Goal: Check status: Check status

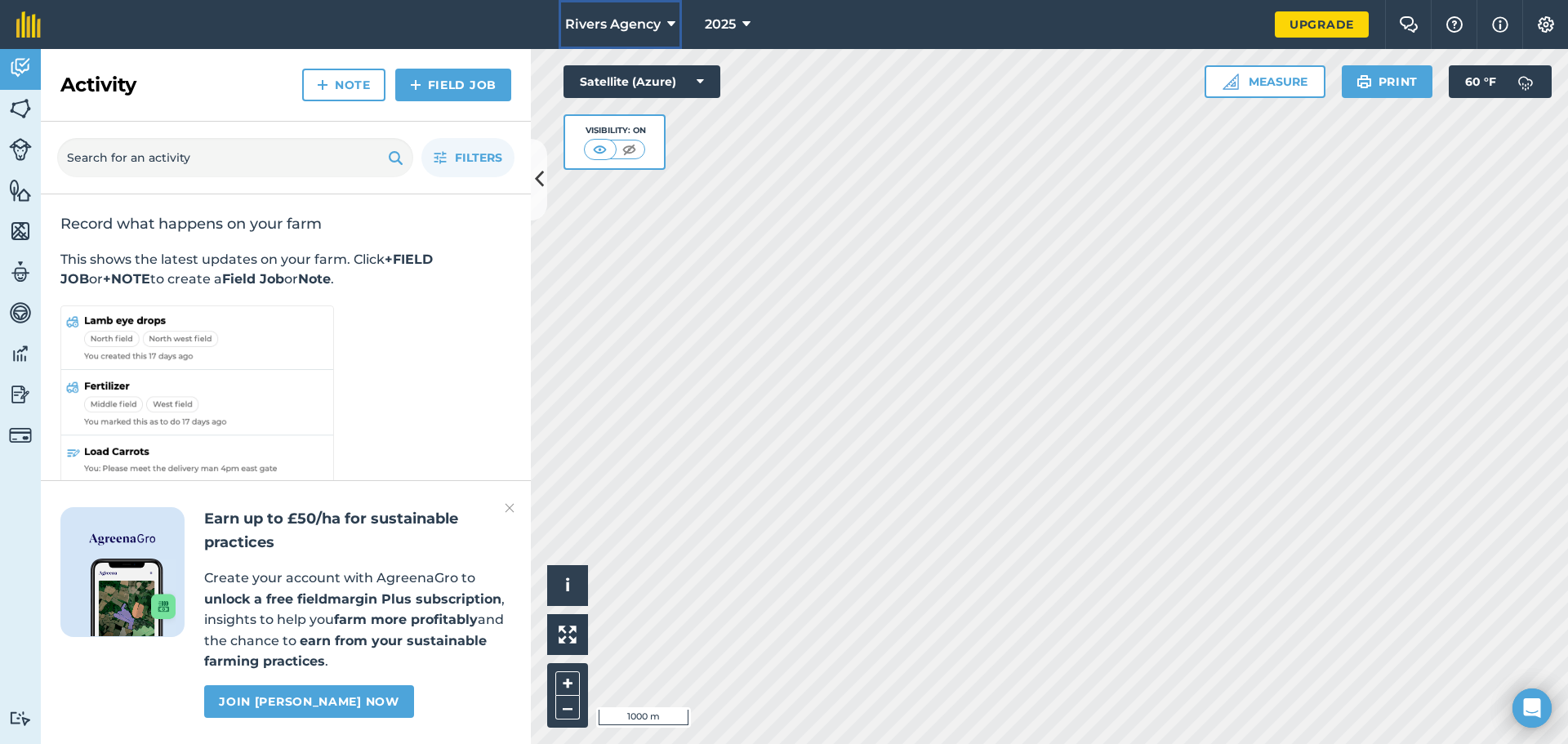
click at [660, 24] on span "Rivers Agency" at bounding box center [613, 24] width 95 height 19
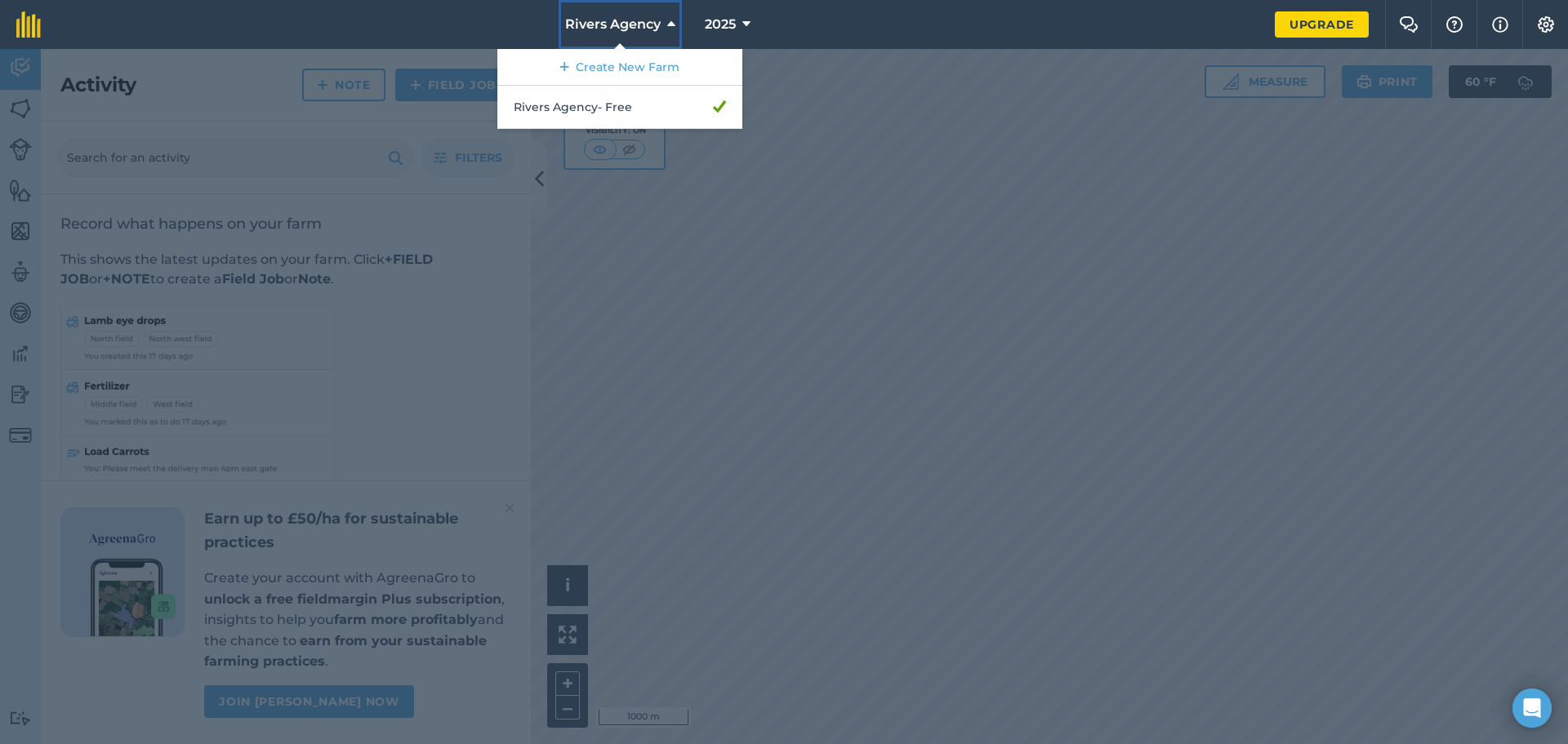
click at [662, 21] on button "Rivers Agency" at bounding box center [620, 25] width 124 height 49
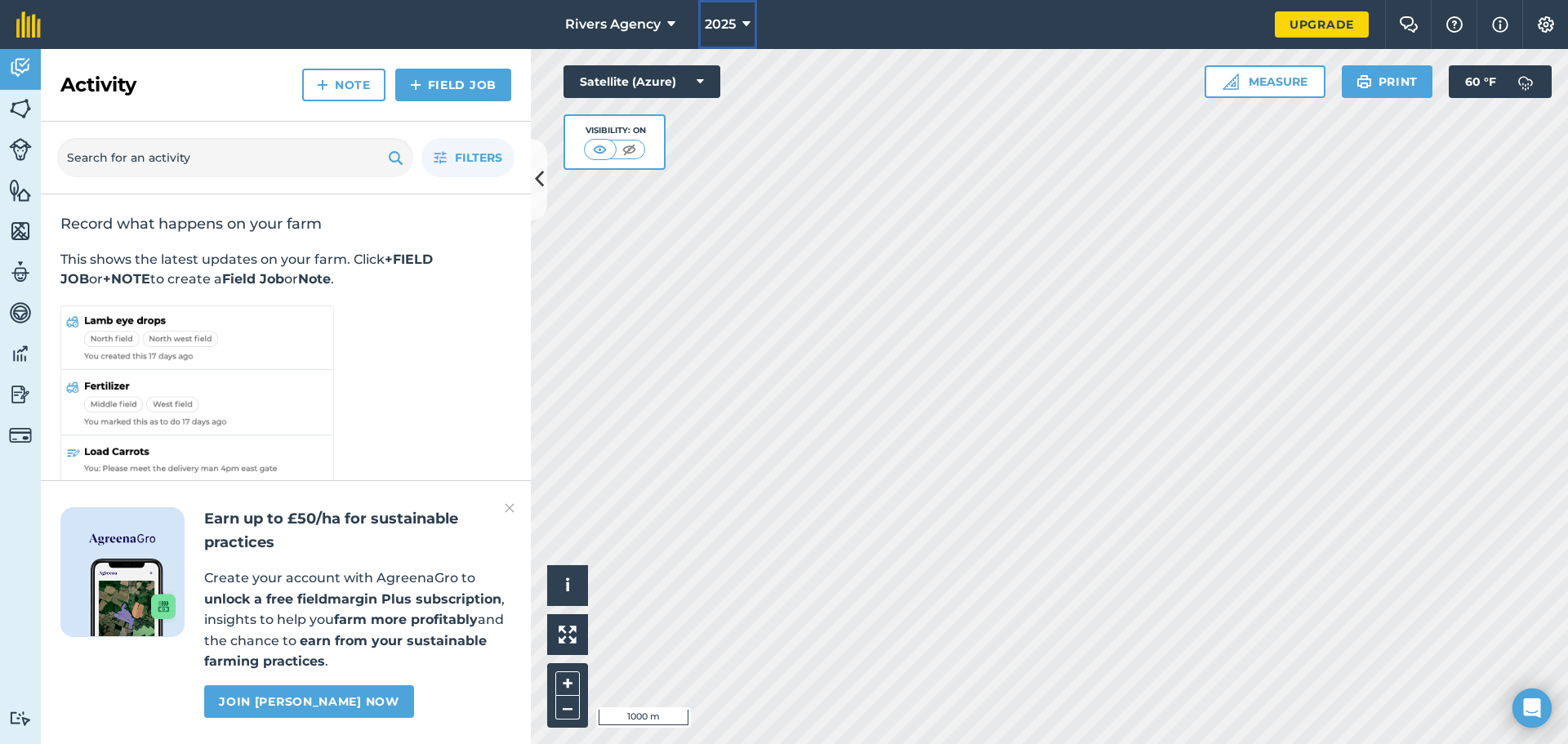
click at [742, 19] on button "2025" at bounding box center [727, 25] width 59 height 49
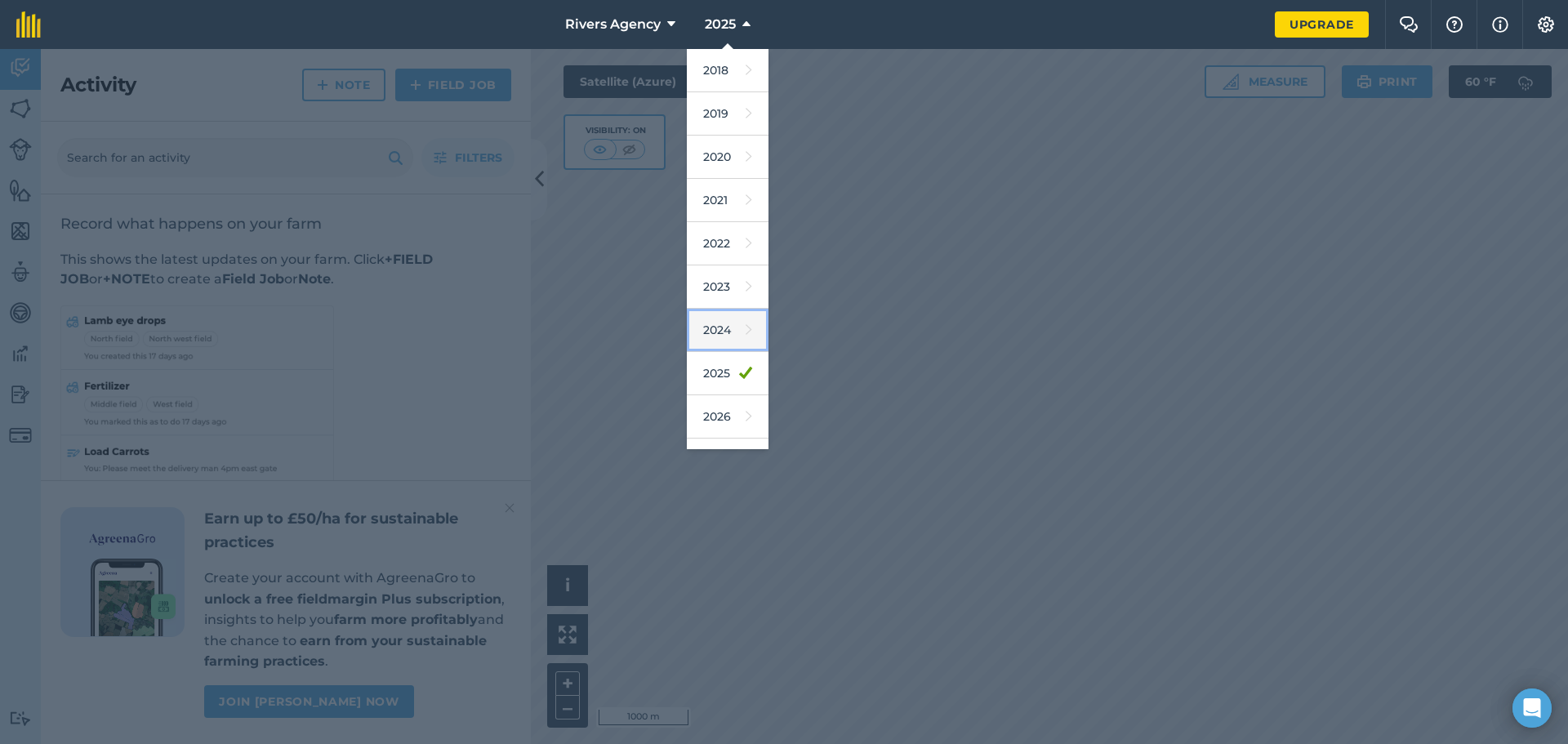
click at [719, 337] on link "2024" at bounding box center [727, 330] width 81 height 43
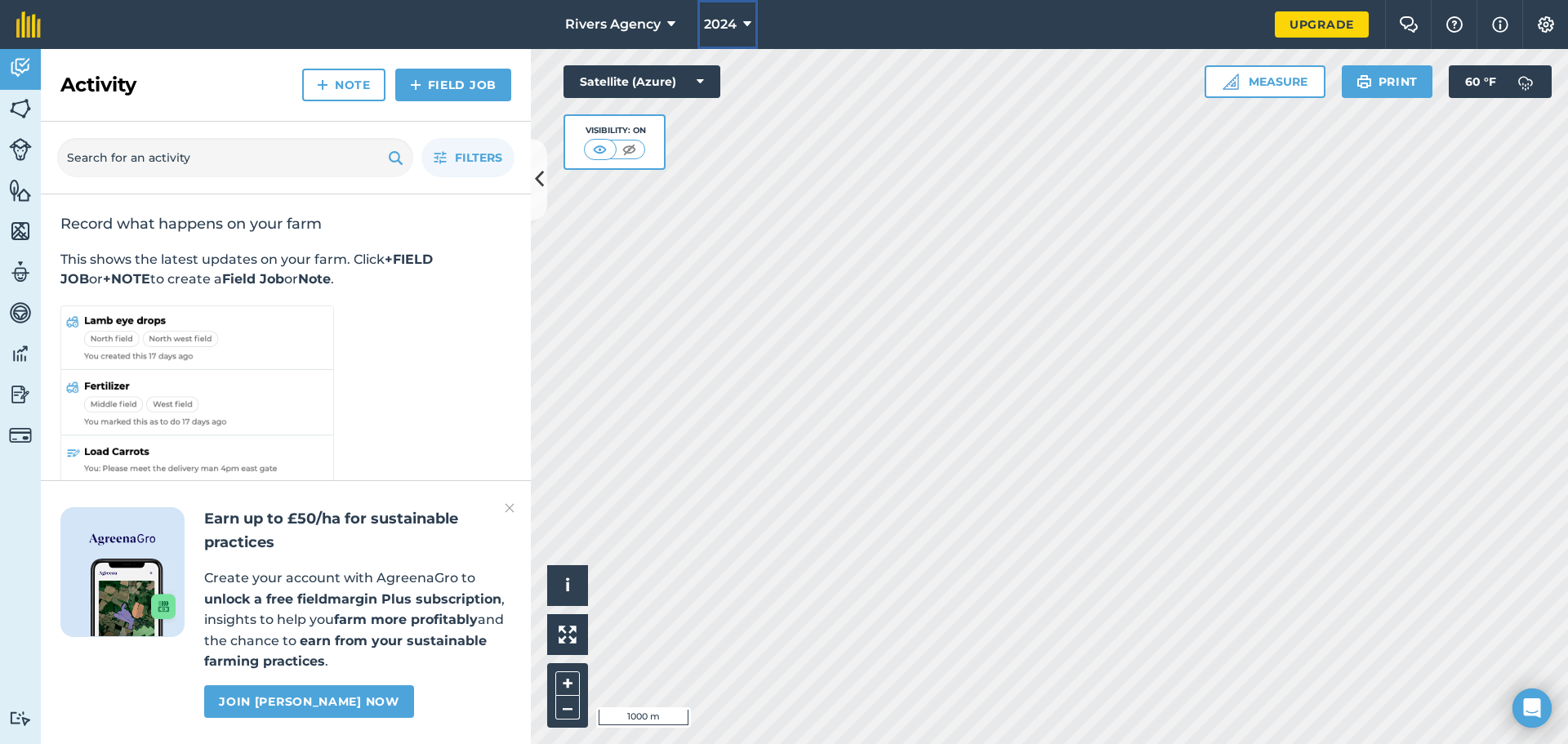
click at [730, 27] on span "2024" at bounding box center [721, 24] width 33 height 19
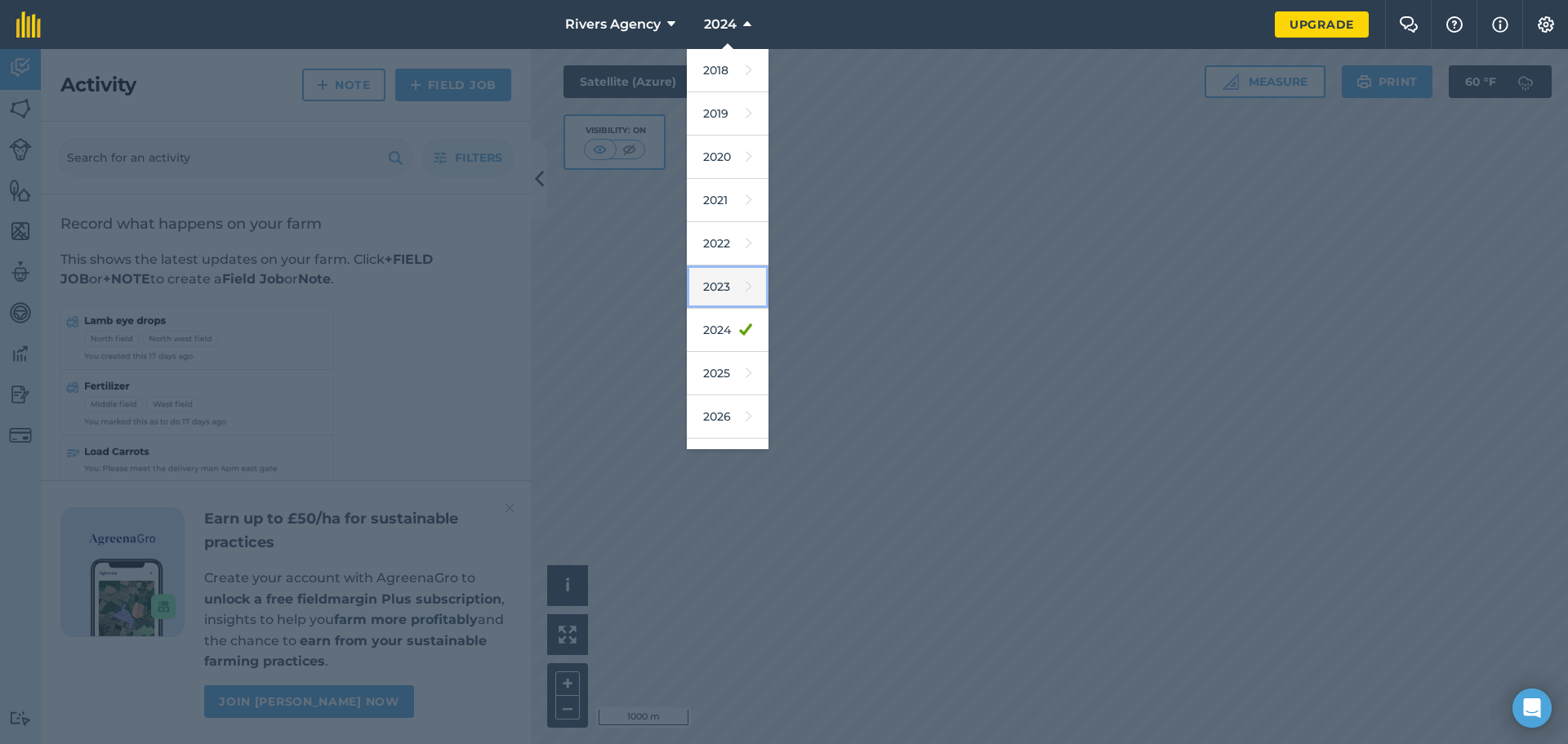
click at [719, 289] on link "2023" at bounding box center [727, 286] width 81 height 43
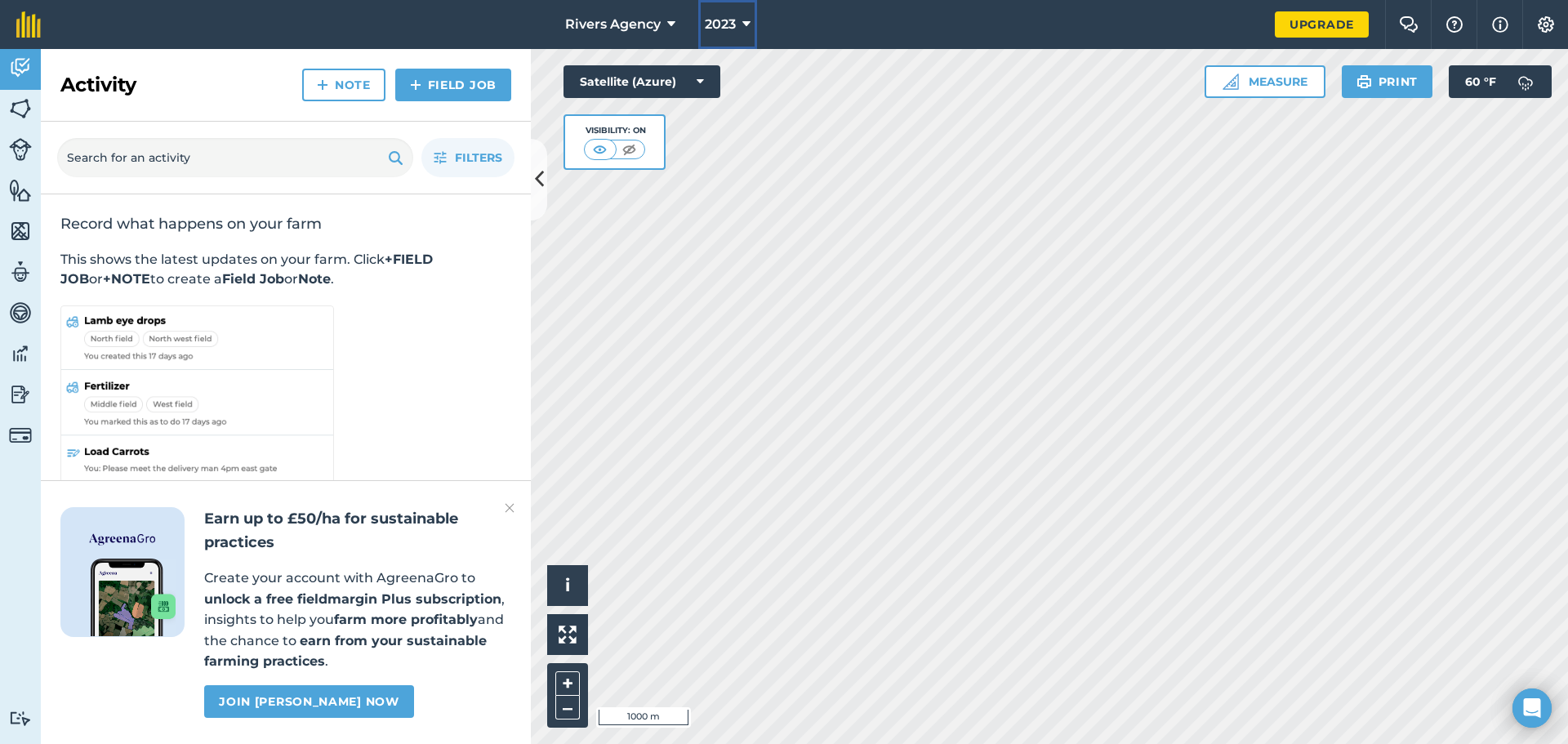
click at [726, 27] on span "2023" at bounding box center [721, 24] width 31 height 19
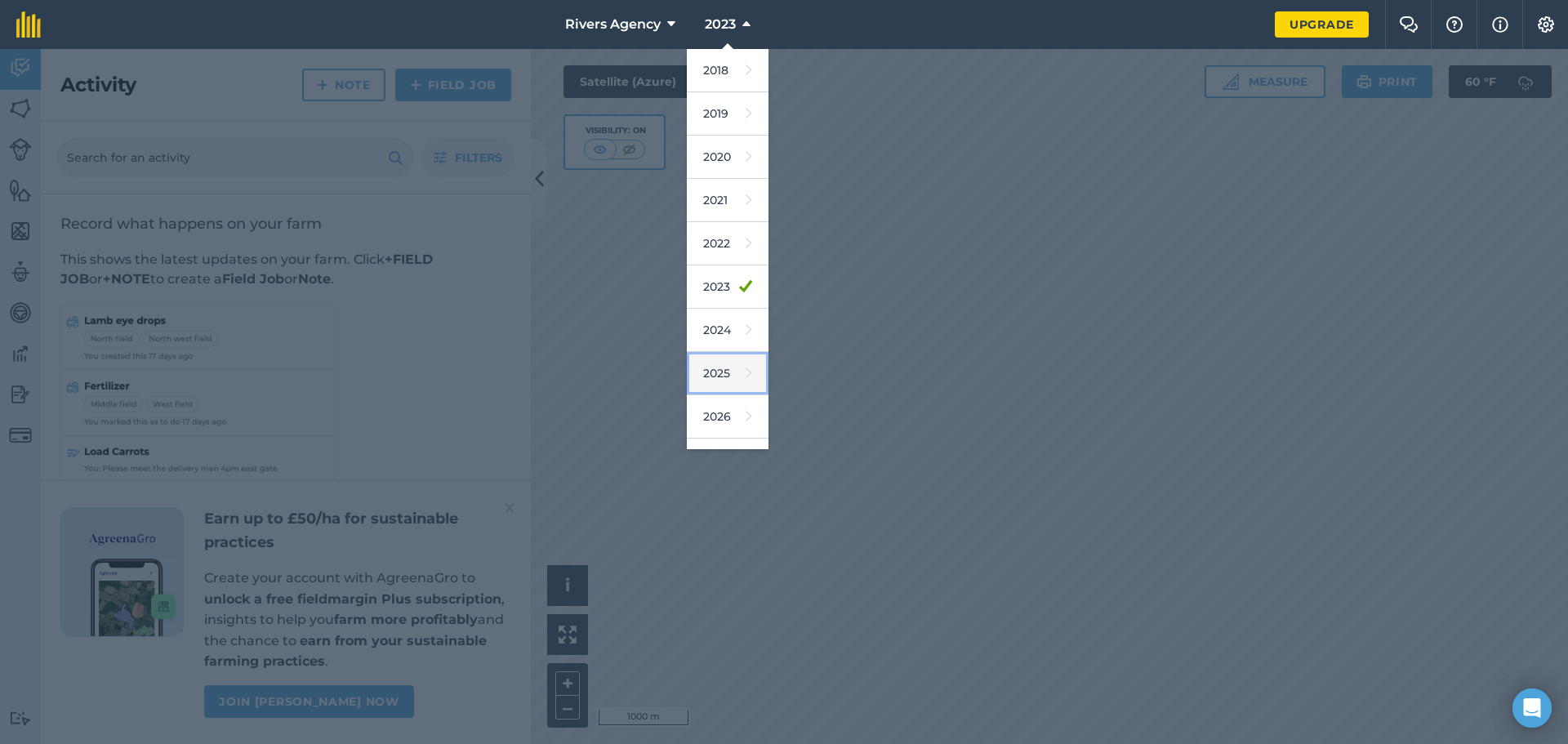
click at [729, 370] on link "2025" at bounding box center [727, 373] width 81 height 43
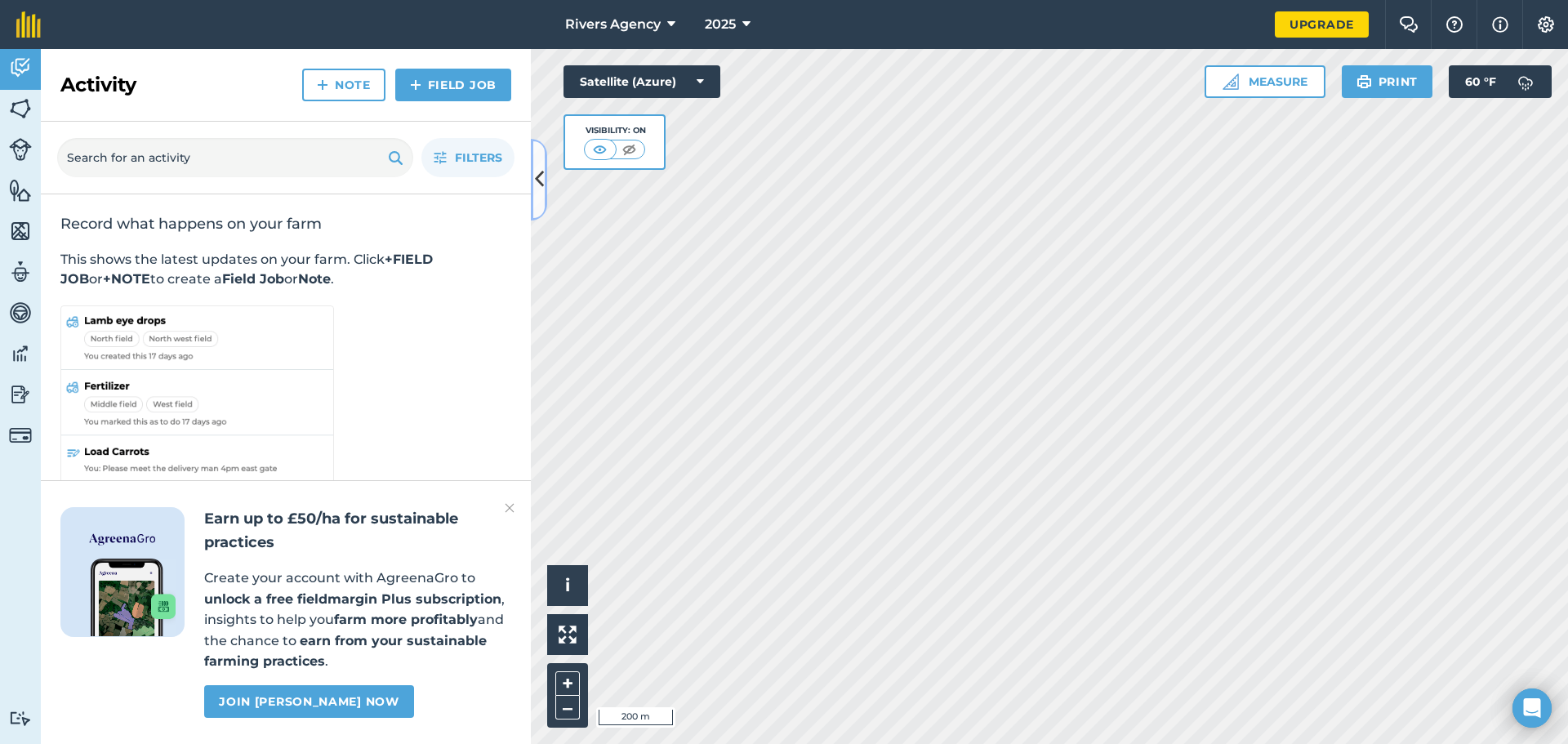
click at [541, 167] on icon at bounding box center [540, 178] width 9 height 28
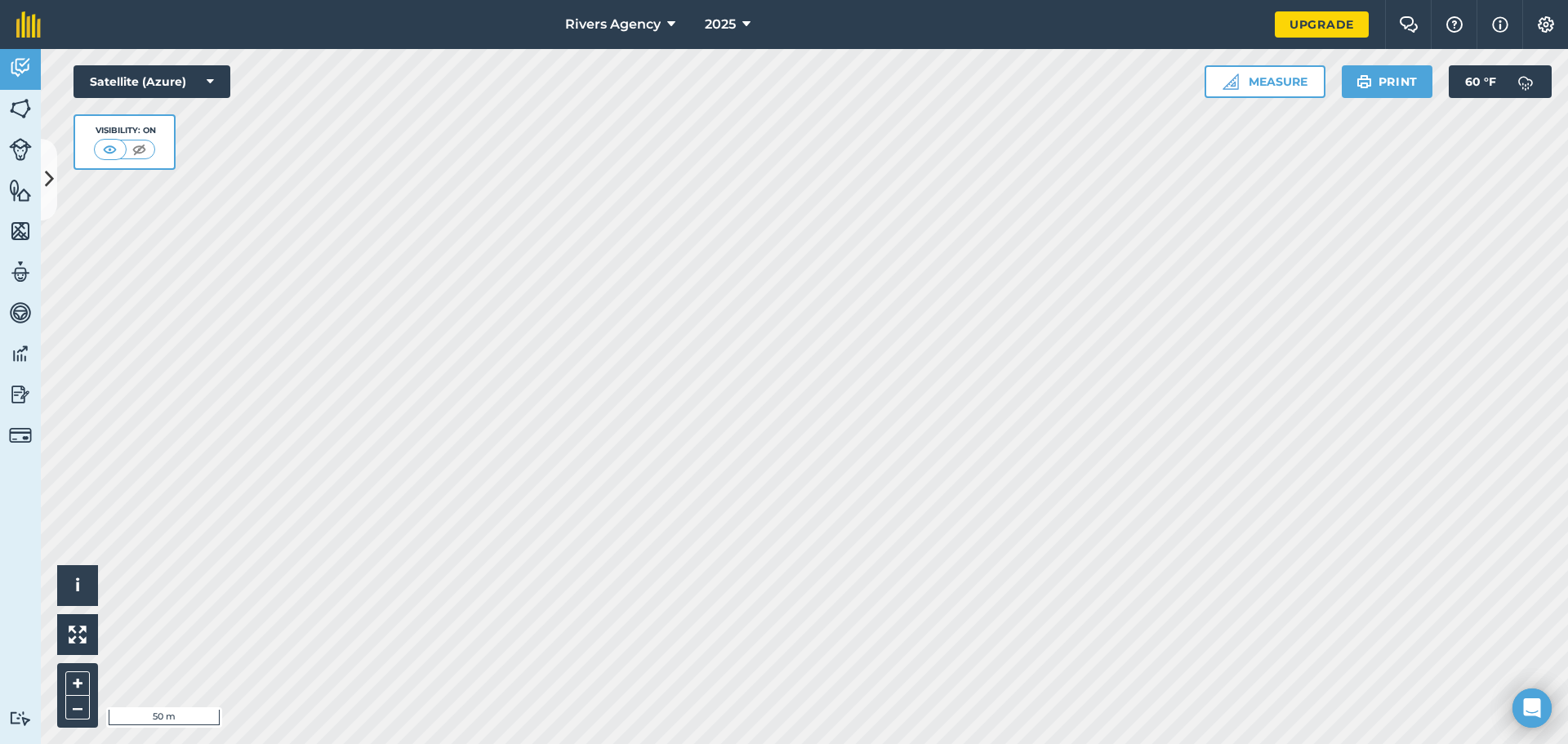
click at [961, 744] on html "Rivers Agency 2025 Upgrade Farm Chat Help Info Settings Map printing is not ava…" at bounding box center [784, 372] width 1568 height 744
